Goal: Task Accomplishment & Management: Manage account settings

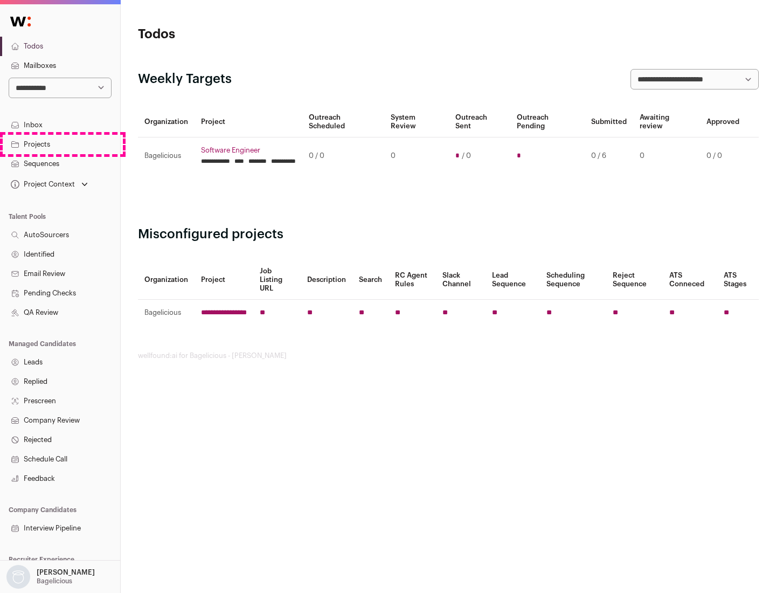
click at [60, 144] on link "Projects" at bounding box center [60, 144] width 120 height 19
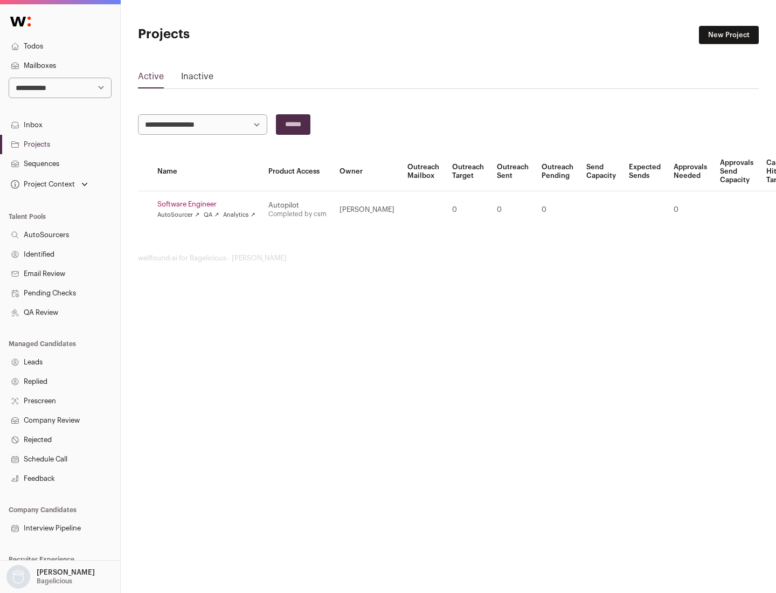
click at [210, 204] on link "Software Engineer" at bounding box center [206, 204] width 98 height 9
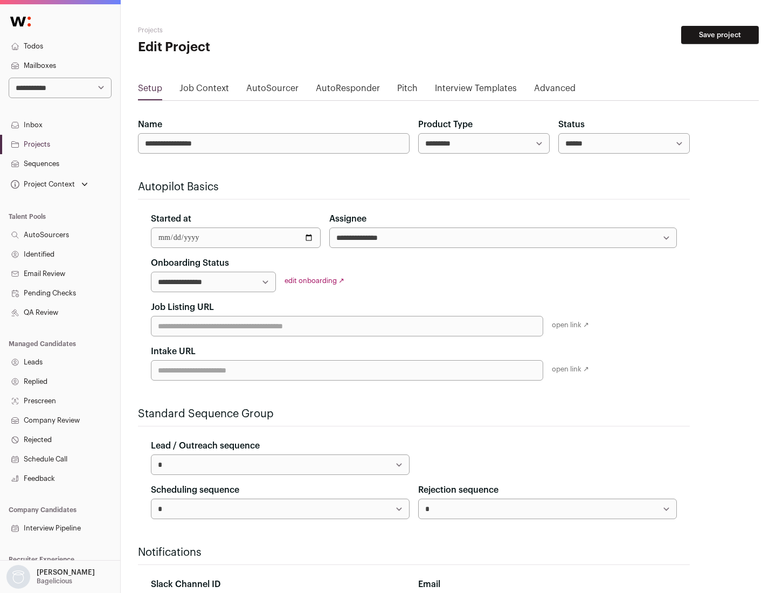
click at [720, 35] on button "Save project" at bounding box center [720, 35] width 78 height 18
